Goal: Information Seeking & Learning: Learn about a topic

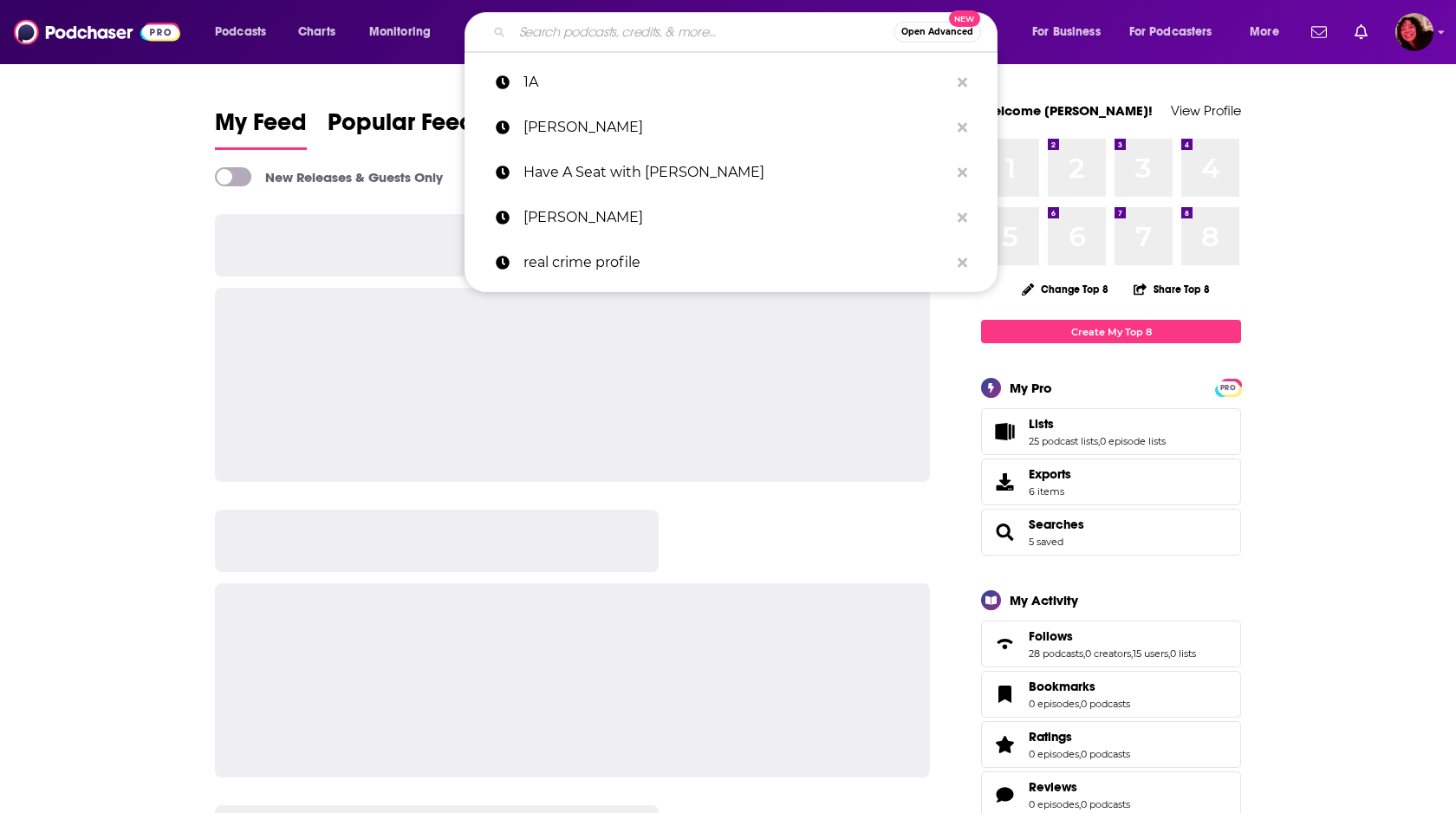
click at [605, 35] on input "Search podcasts, credits, & more..." at bounding box center [703, 32] width 382 height 27
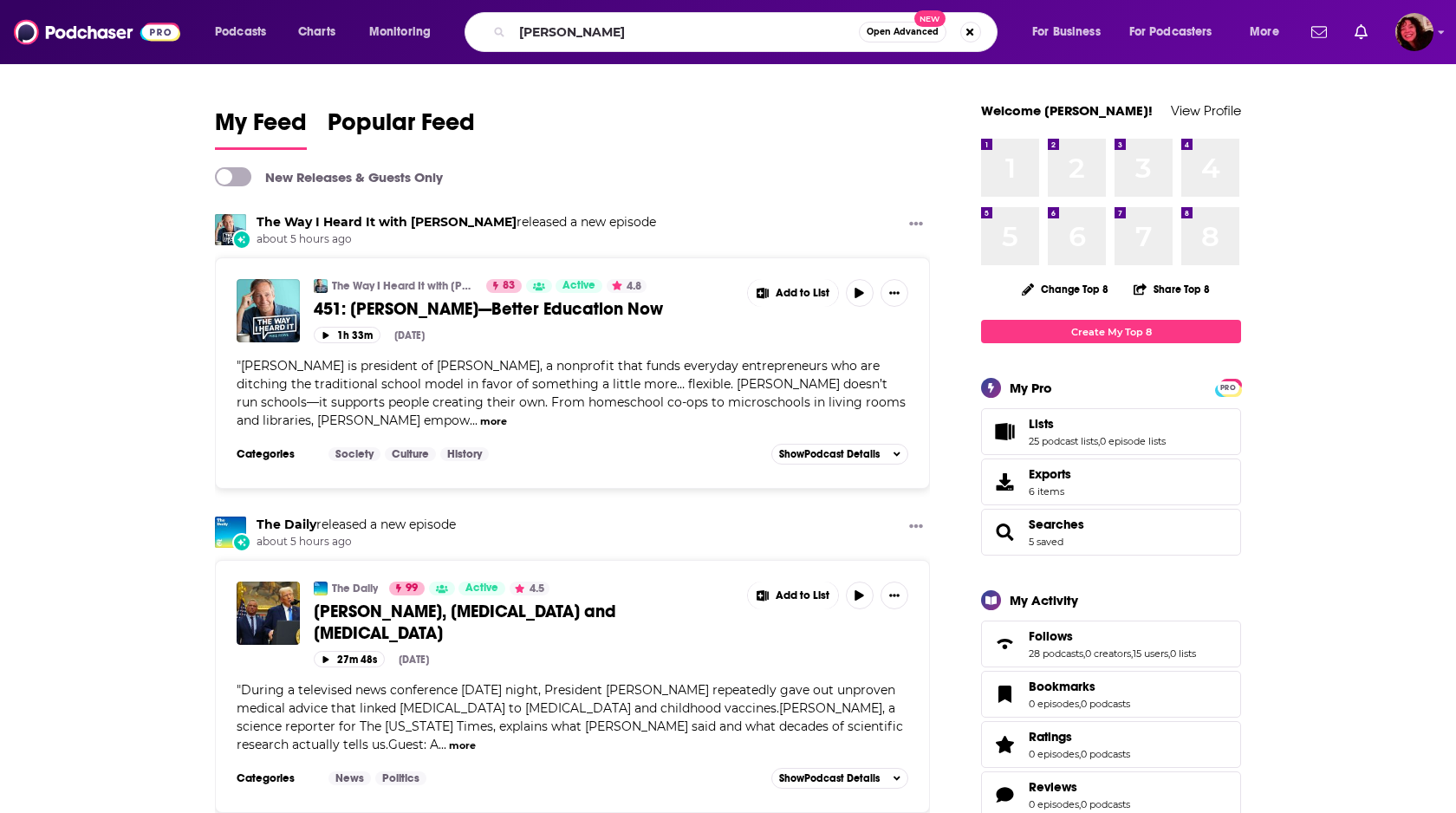
type input "[PERSON_NAME]"
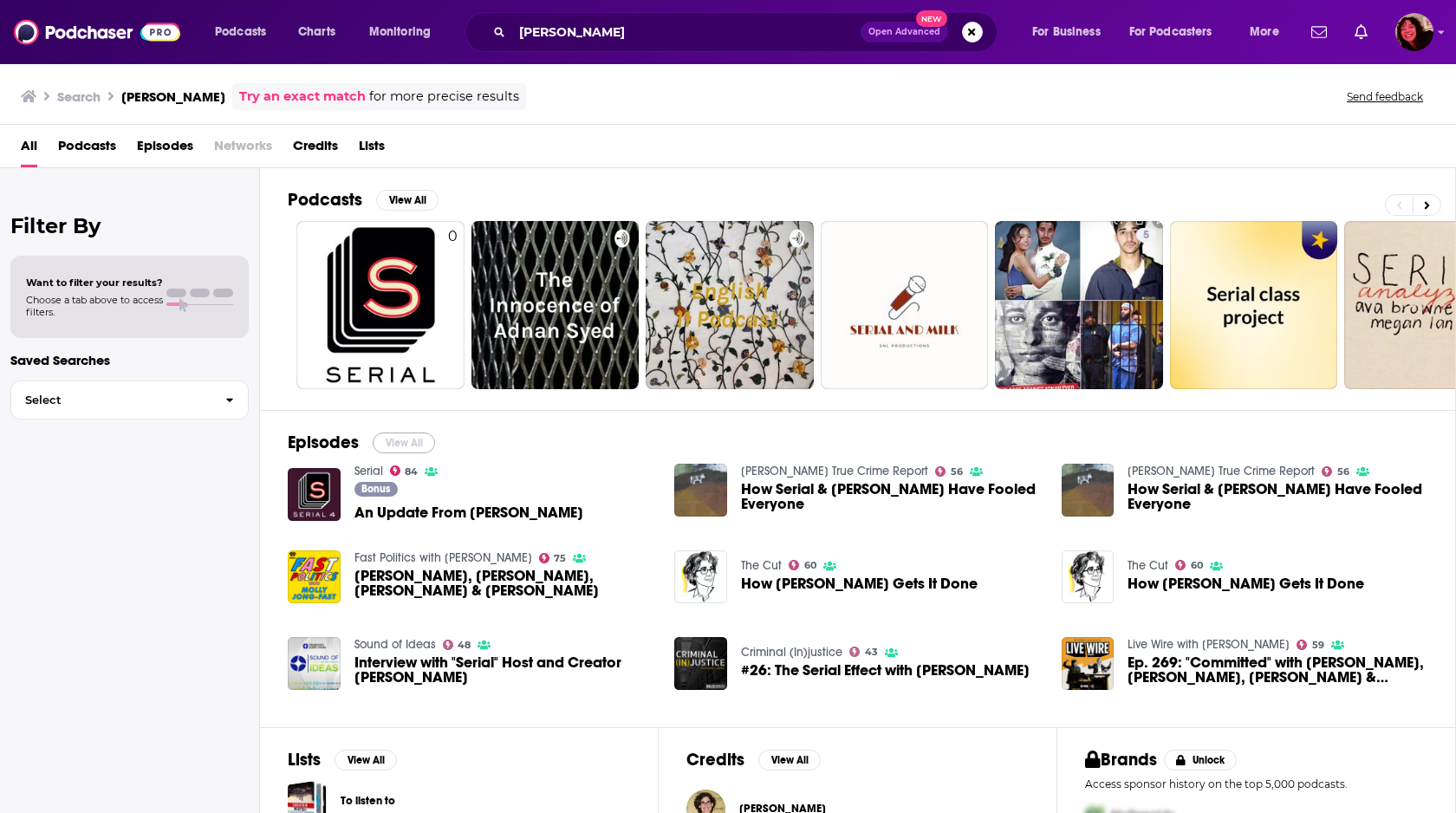
click at [410, 444] on button "View All" at bounding box center [403, 442] width 63 height 21
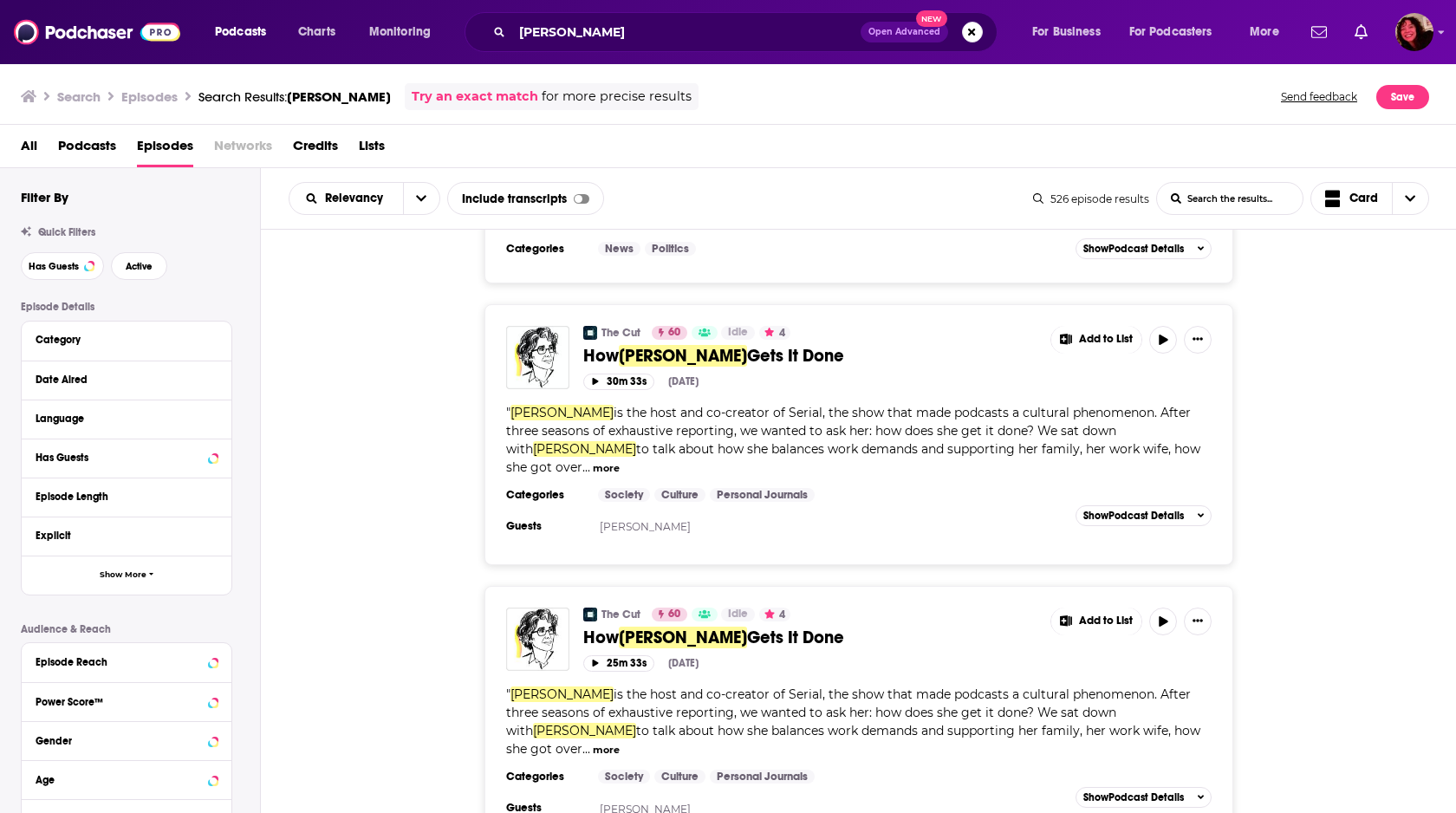
scroll to position [838, 0]
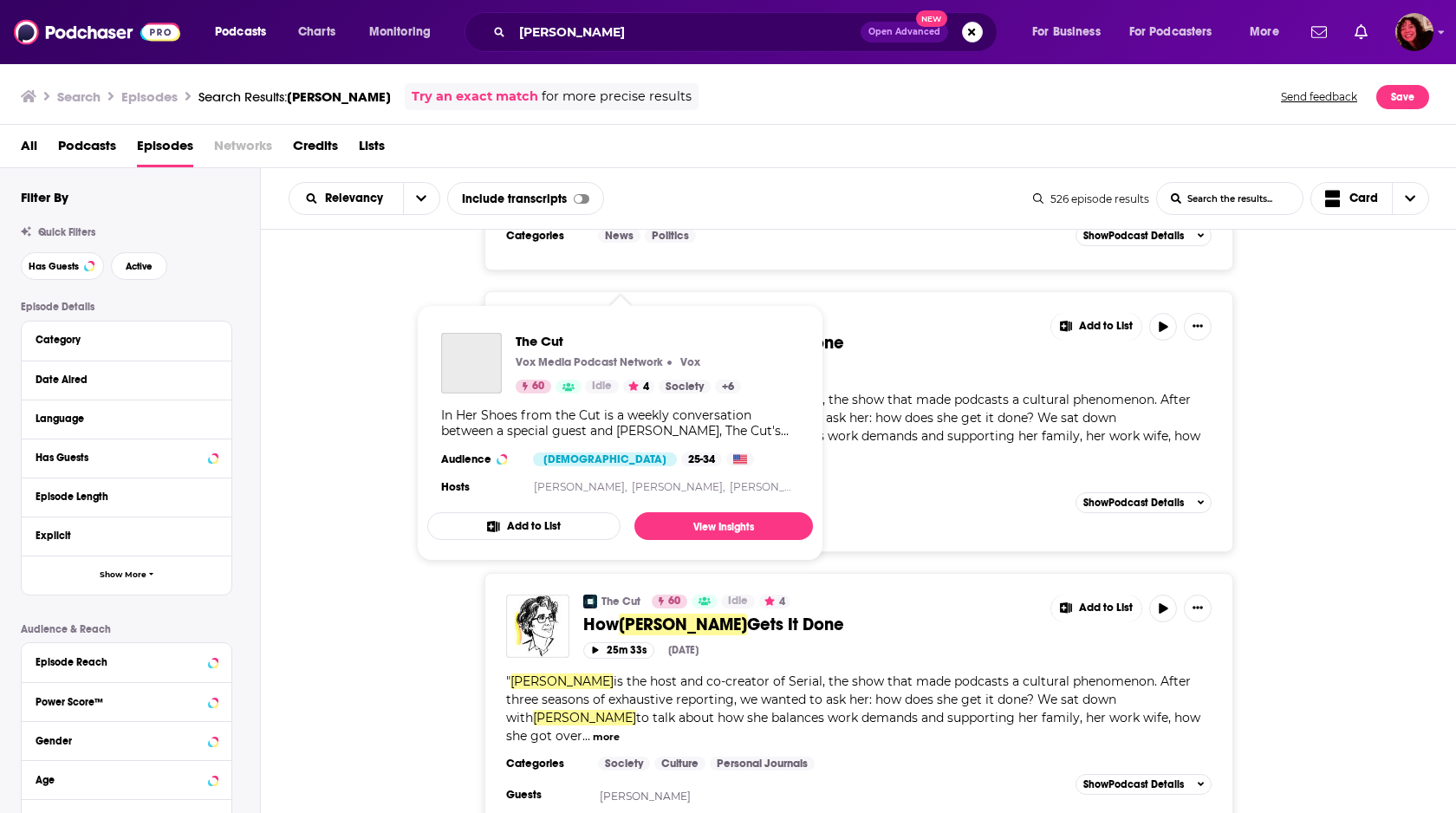
click at [617, 313] on link "The Cut" at bounding box center [621, 320] width 39 height 14
